Goal: Download file/media

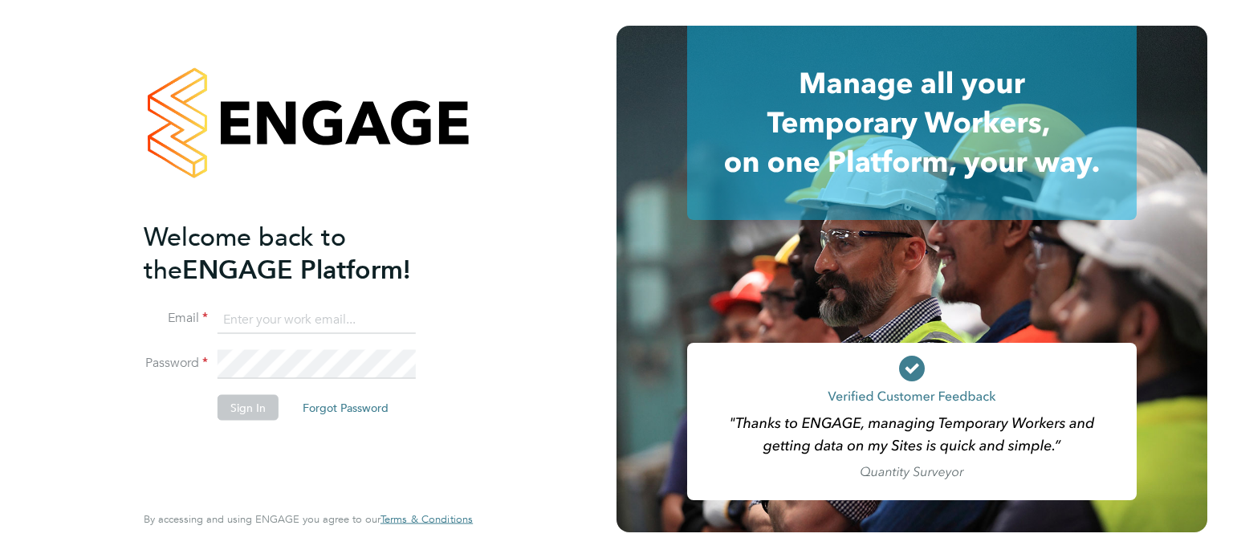
type input "events@ndst.ltd"
drag, startPoint x: 243, startPoint y: 405, endPoint x: 234, endPoint y: 404, distance: 8.1
click at [243, 405] on button "Sign In" at bounding box center [248, 407] width 61 height 26
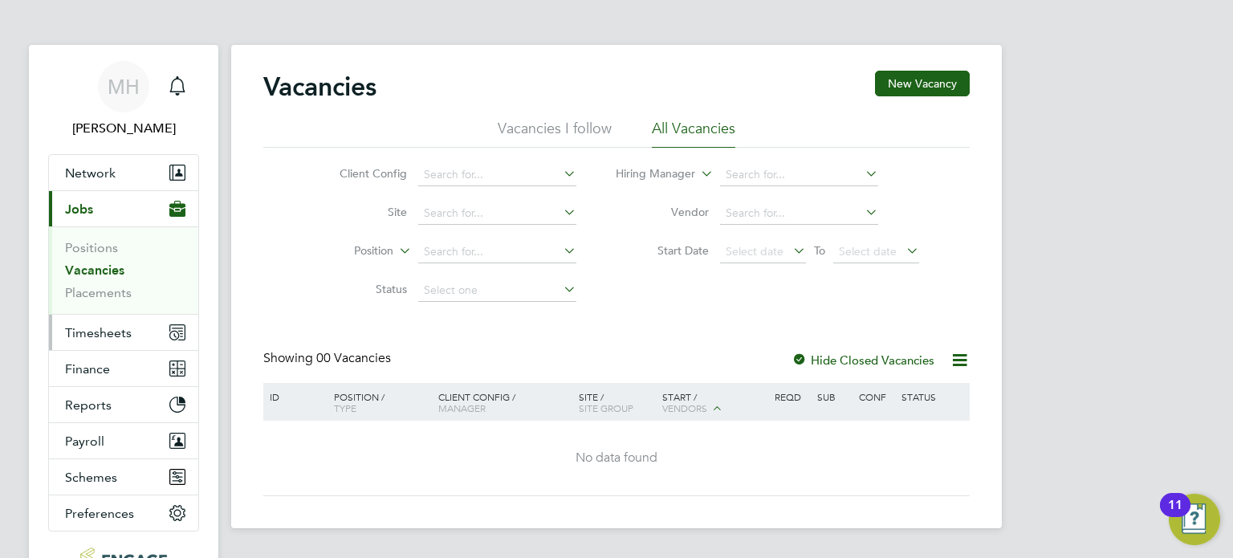
click at [116, 333] on span "Timesheets" at bounding box center [98, 332] width 67 height 15
click at [92, 328] on span "Timesheets" at bounding box center [98, 332] width 67 height 15
click at [800, 359] on div at bounding box center [800, 361] width 16 height 16
click at [81, 332] on span "Timesheets" at bounding box center [98, 332] width 67 height 15
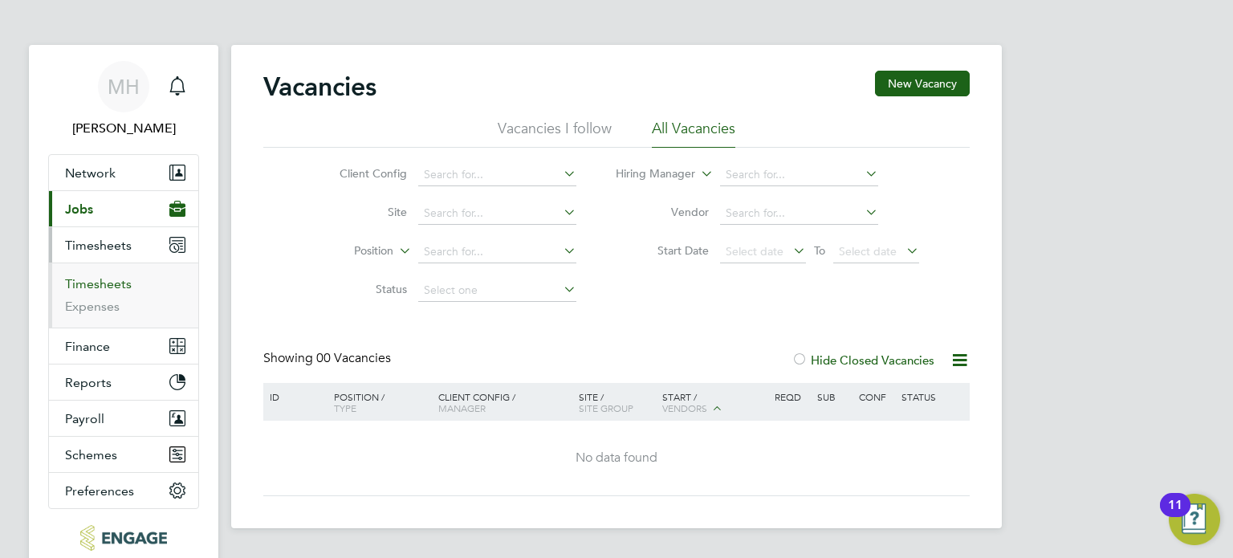
click at [119, 285] on link "Timesheets" at bounding box center [98, 283] width 67 height 15
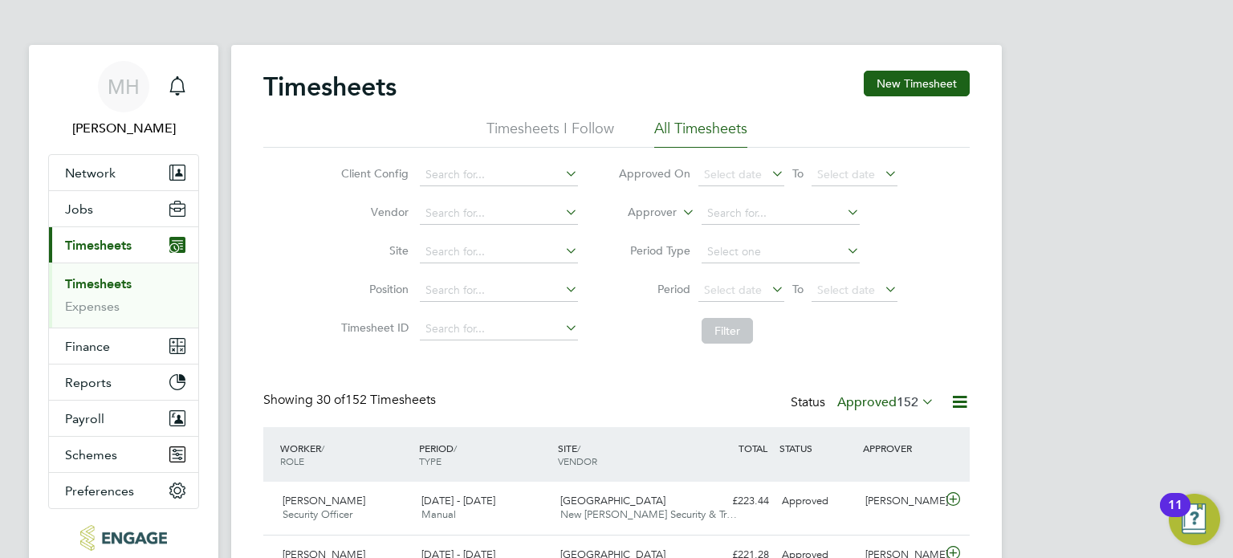
click at [960, 406] on icon at bounding box center [960, 402] width 20 height 20
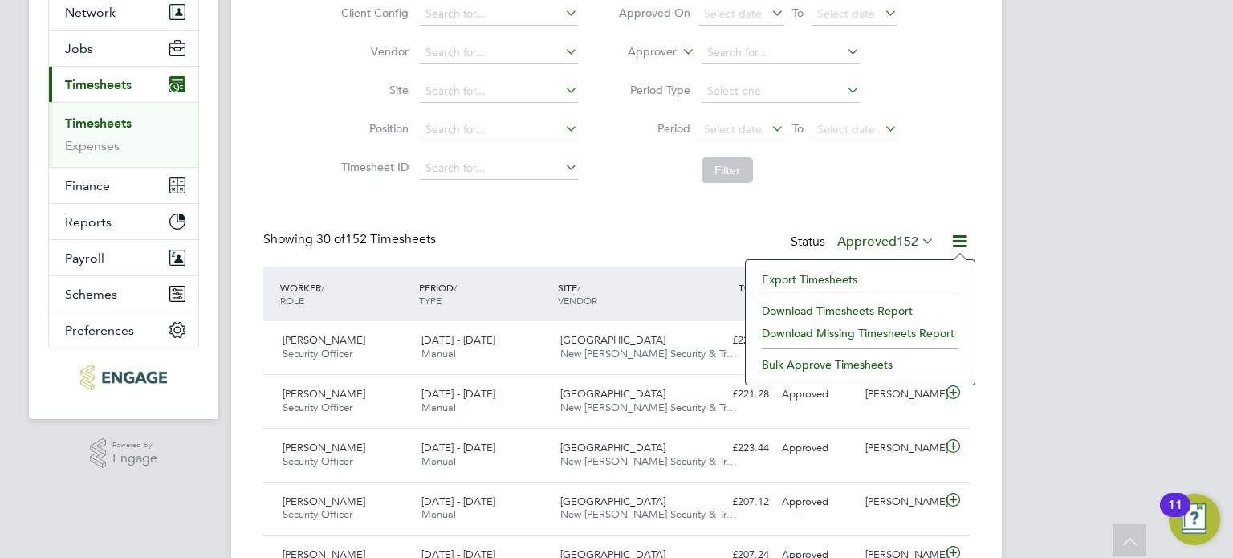
click at [828, 275] on li "Export Timesheets" at bounding box center [860, 279] width 213 height 22
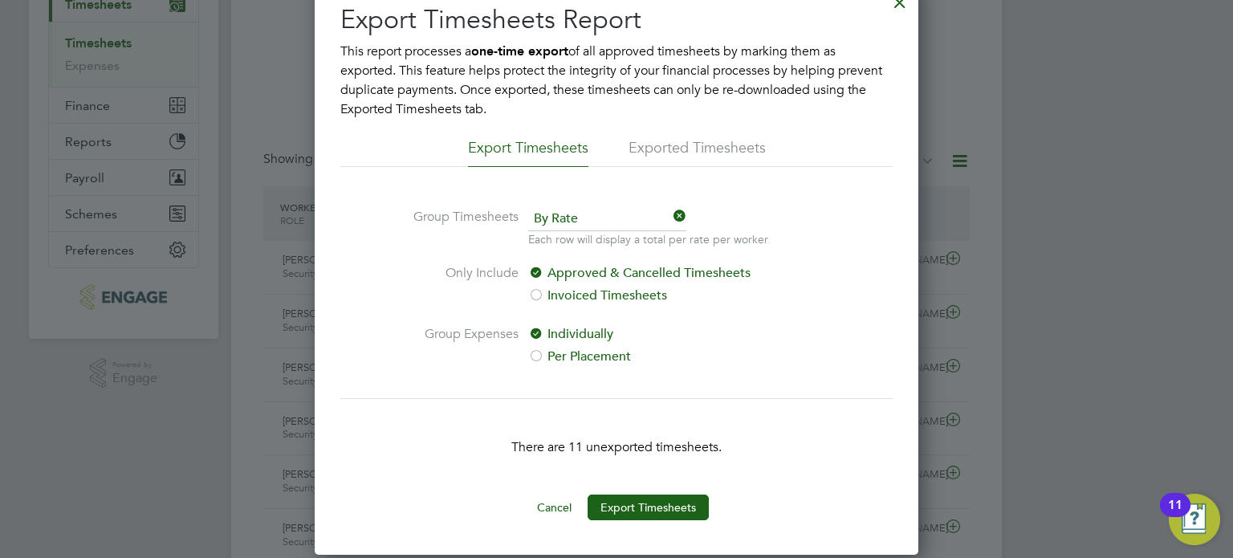
click at [720, 153] on li "Exported Timesheets" at bounding box center [697, 152] width 137 height 29
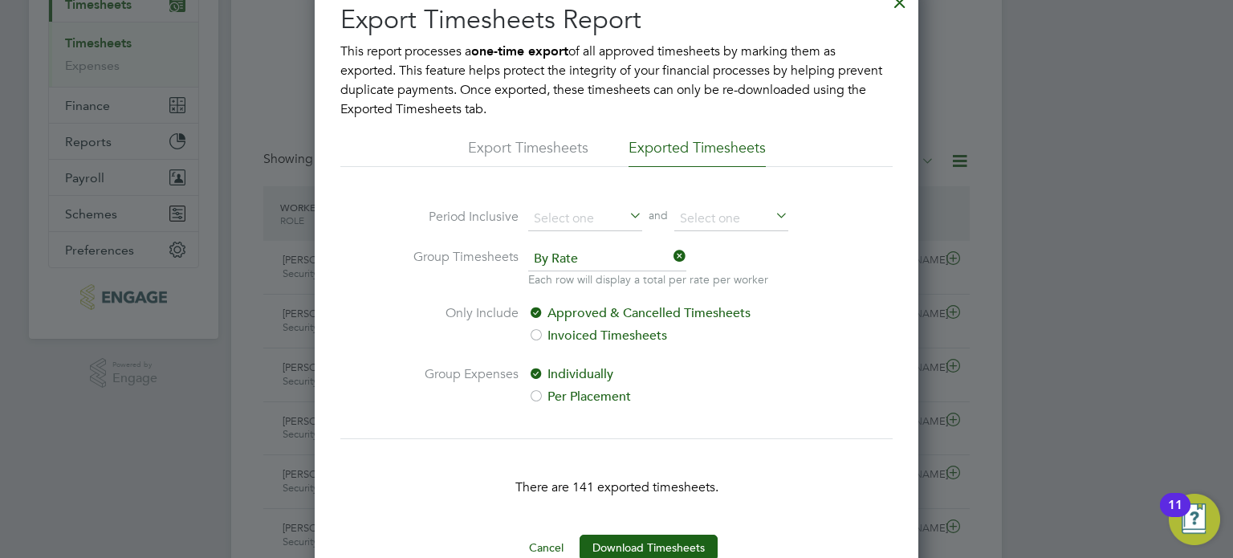
click at [571, 148] on li "Export Timesheets" at bounding box center [528, 152] width 120 height 29
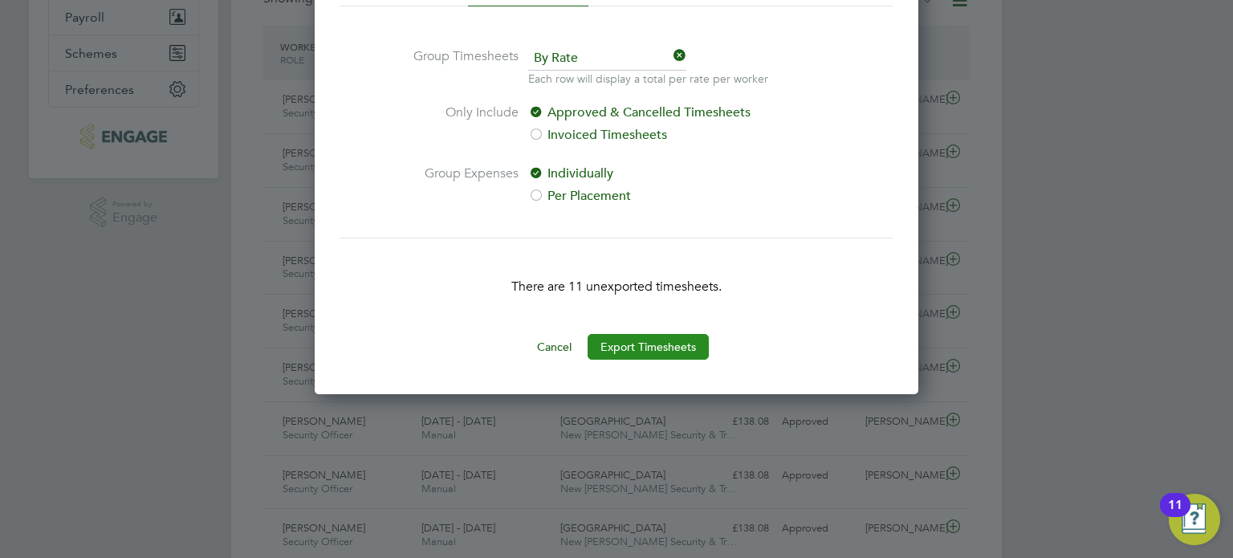
click at [692, 348] on button "Export Timesheets" at bounding box center [648, 347] width 121 height 26
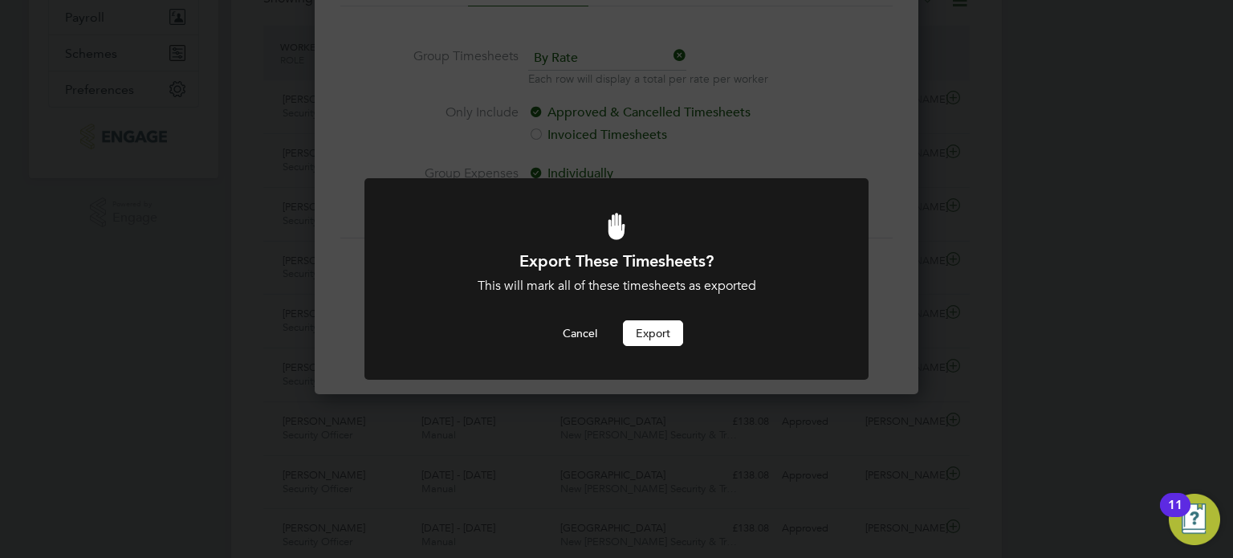
click at [646, 329] on button "Export" at bounding box center [653, 333] width 60 height 26
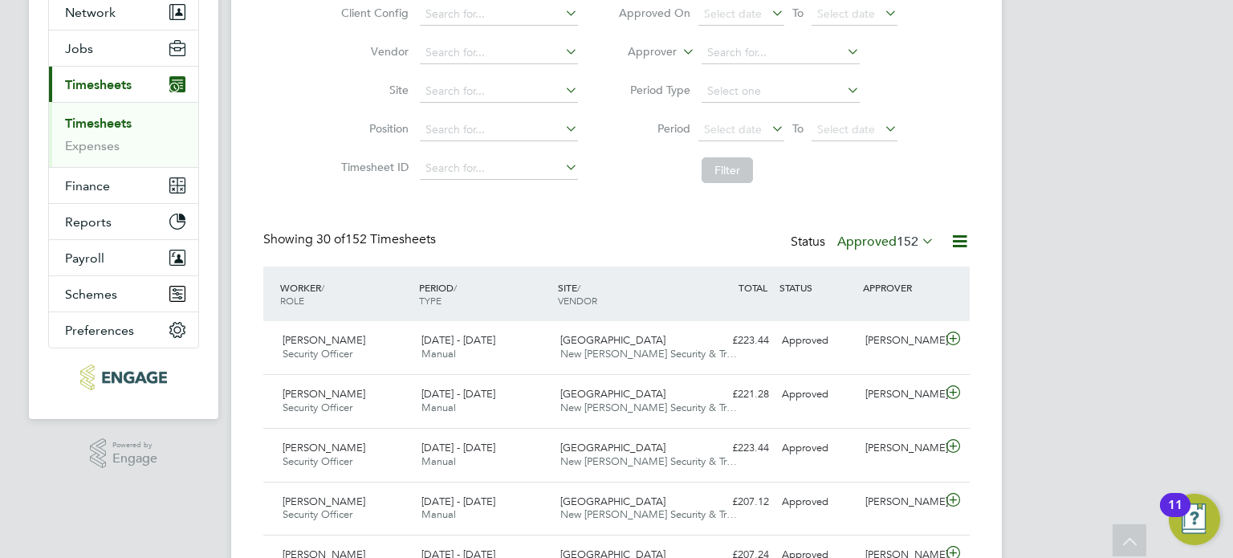
click at [956, 243] on icon at bounding box center [960, 241] width 20 height 20
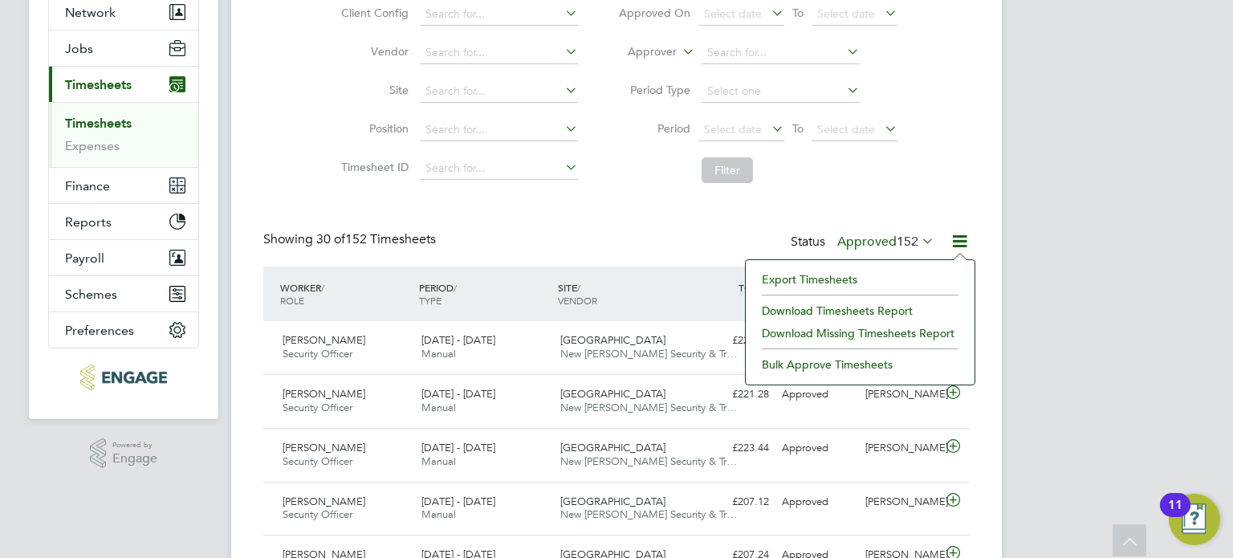
click at [790, 272] on li "Export Timesheets" at bounding box center [860, 279] width 213 height 22
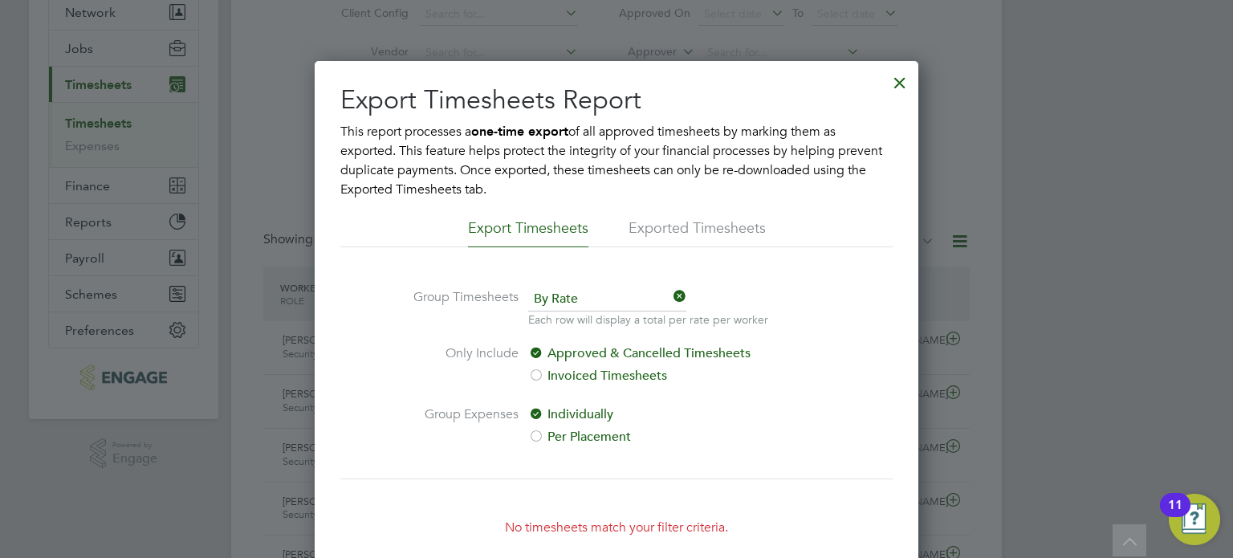
click at [647, 230] on li "Exported Timesheets" at bounding box center [697, 232] width 137 height 29
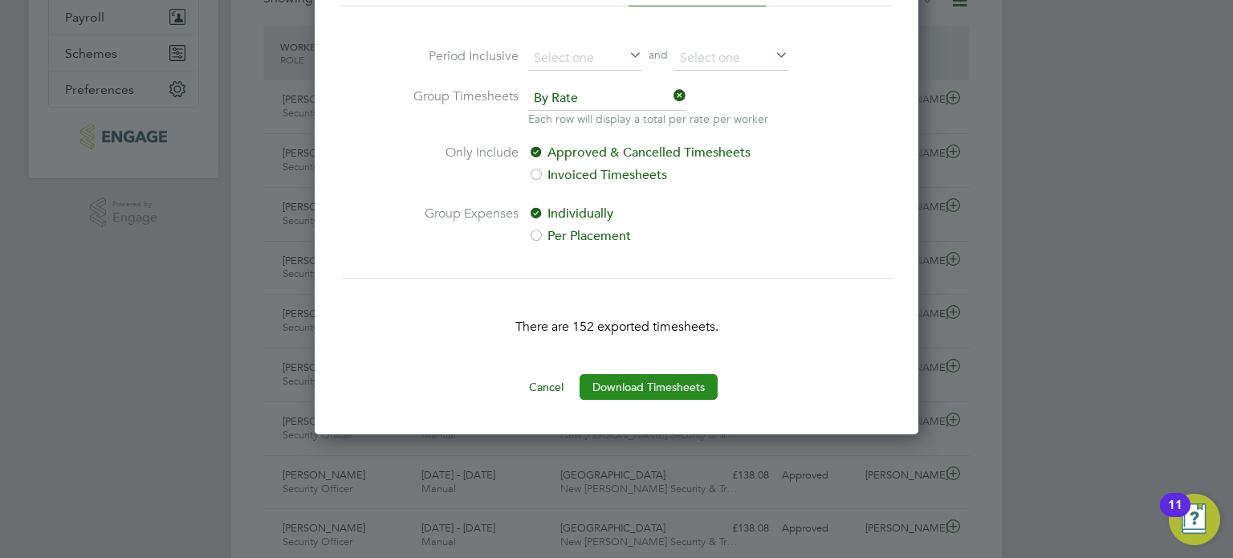
click at [613, 381] on button "Download Timesheets" at bounding box center [649, 387] width 138 height 26
